Goal: Find specific page/section: Find specific page/section

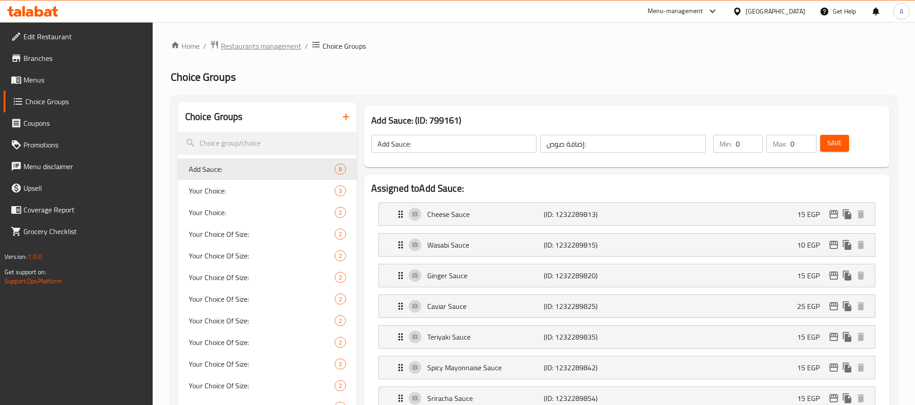
click at [260, 49] on span "Restaurants management" at bounding box center [261, 46] width 80 height 11
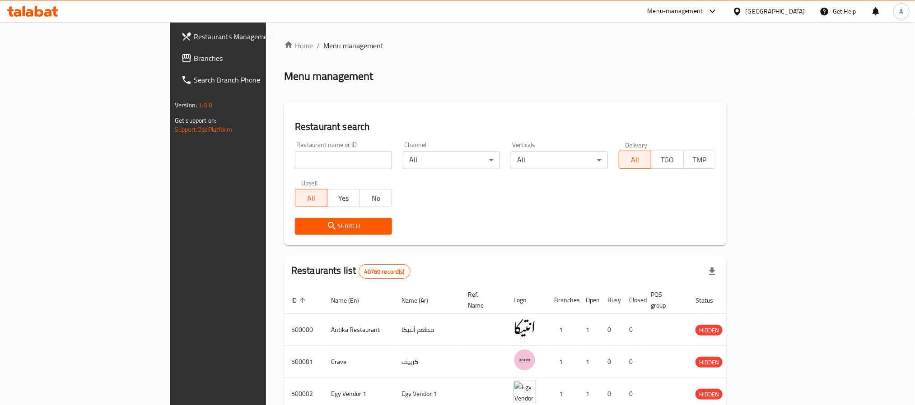
click at [295, 157] on input "search" at bounding box center [343, 160] width 97 height 18
type input "sushi man"
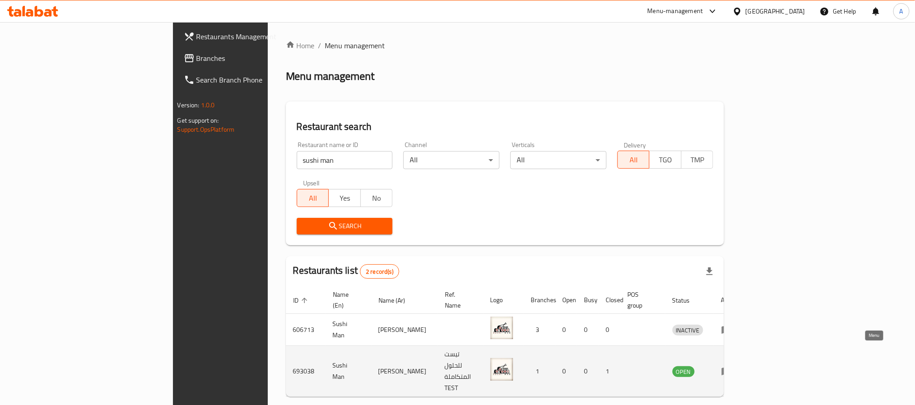
click at [730, 370] on icon "enhanced table" at bounding box center [728, 372] width 3 height 4
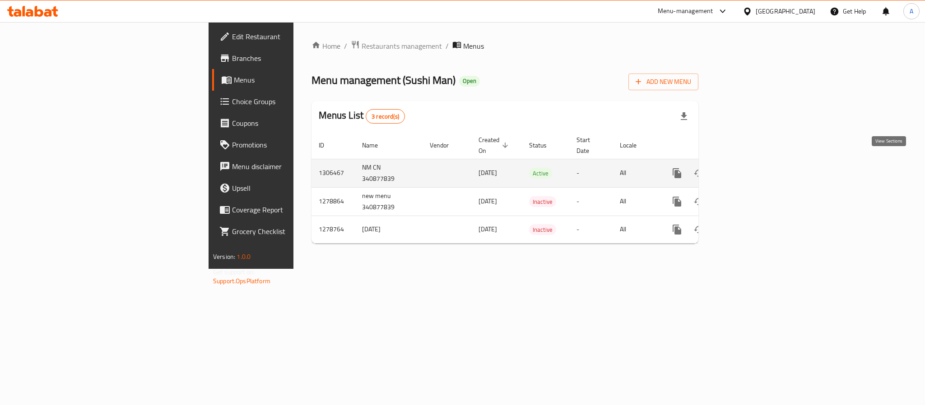
click at [748, 168] on icon "enhanced table" at bounding box center [742, 173] width 11 height 11
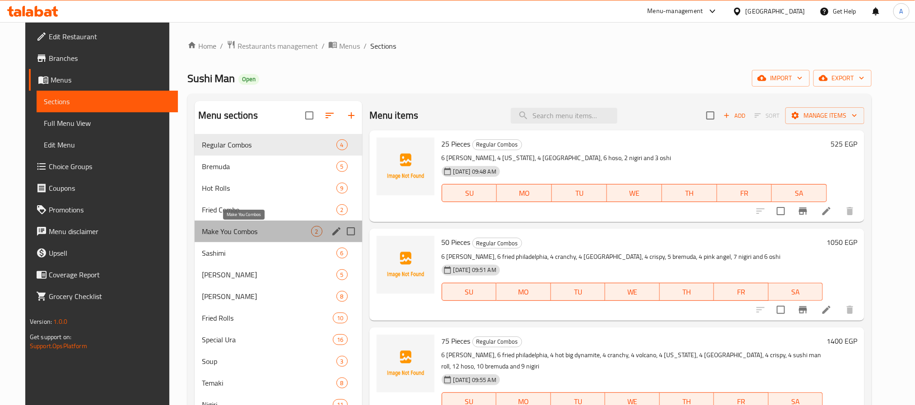
click at [263, 228] on span "Make You Combos" at bounding box center [256, 231] width 109 height 11
